Goal: Check status

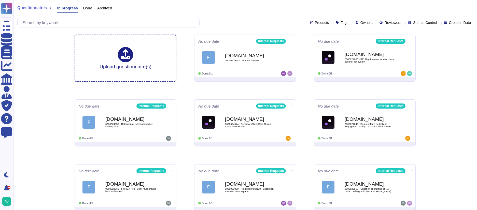
click at [224, 13] on div "Questionnaires In progress Done Archived" at bounding box center [244, 9] width 455 height 10
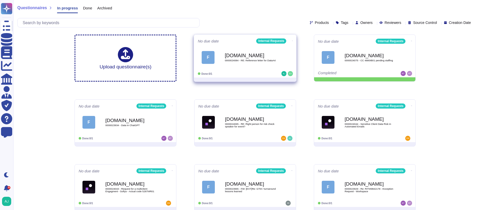
click at [262, 75] on div at bounding box center [277, 73] width 32 height 5
